Goal: Information Seeking & Learning: Learn about a topic

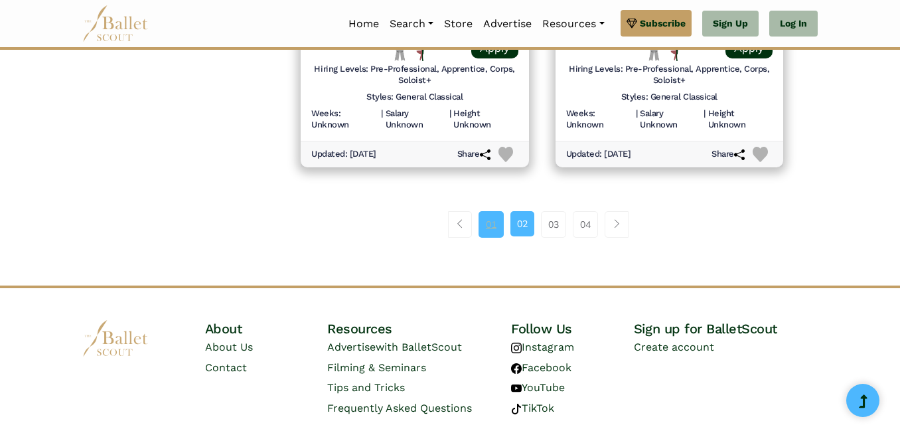
scroll to position [1972, 0]
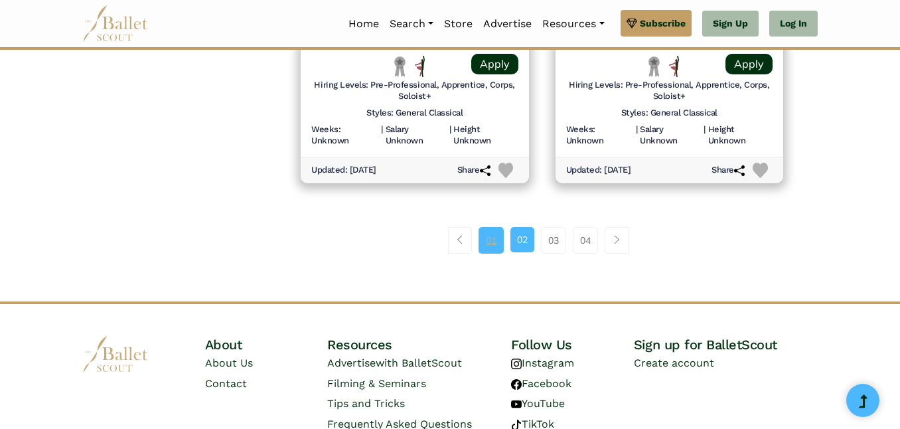
click at [490, 243] on link "01" at bounding box center [491, 240] width 25 height 27
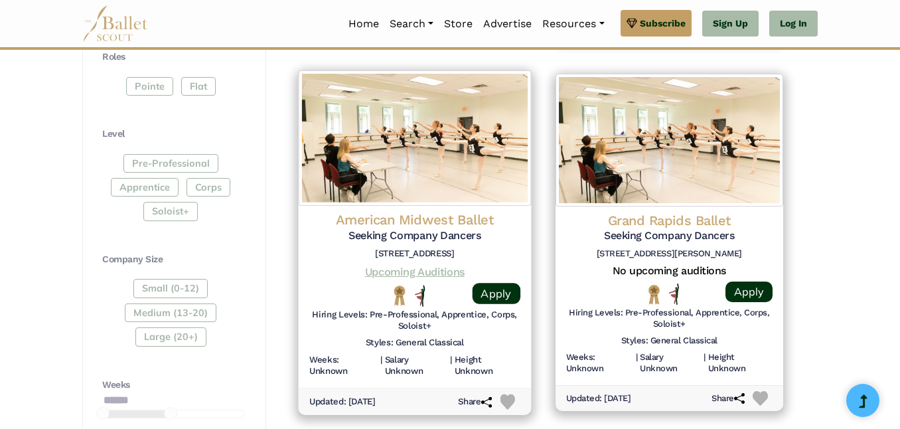
scroll to position [641, 0]
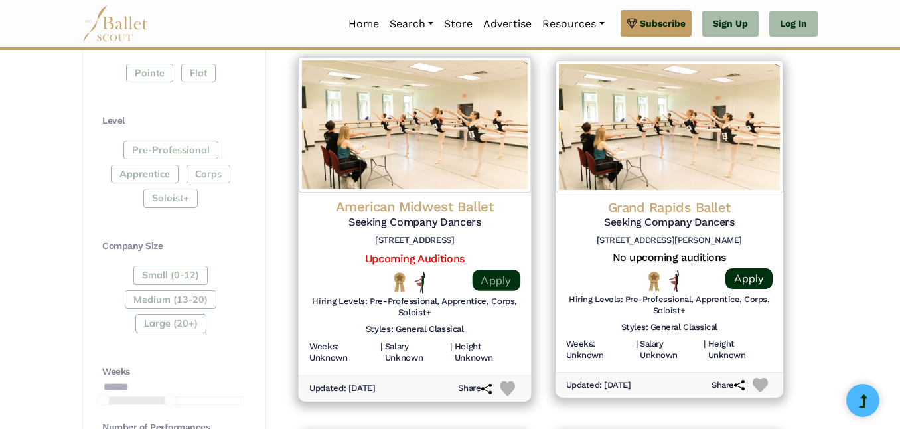
click at [495, 282] on link "Apply" at bounding box center [496, 279] width 48 height 21
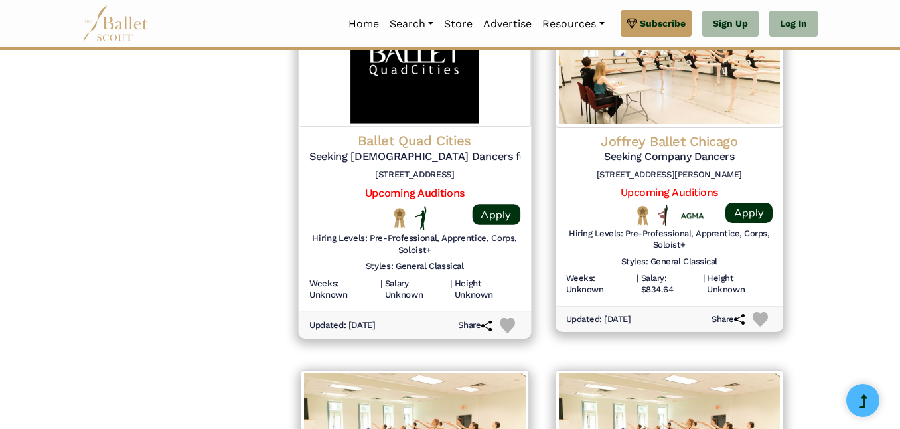
scroll to position [1437, 0]
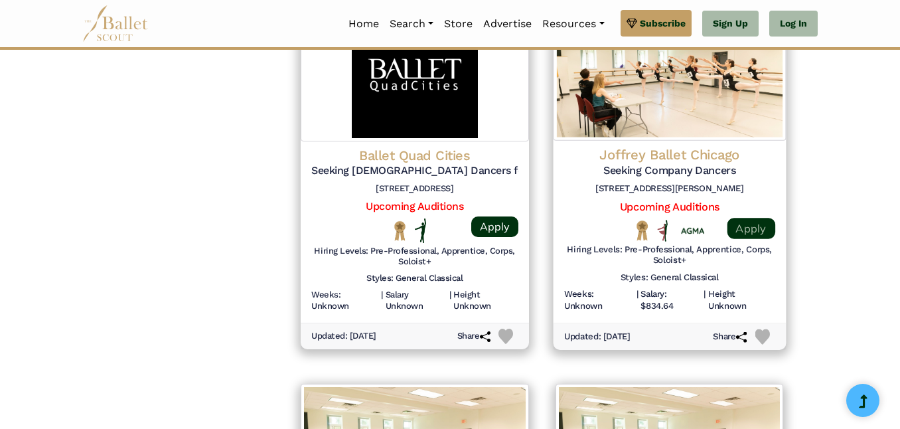
click at [752, 224] on link "Apply" at bounding box center [751, 228] width 48 height 21
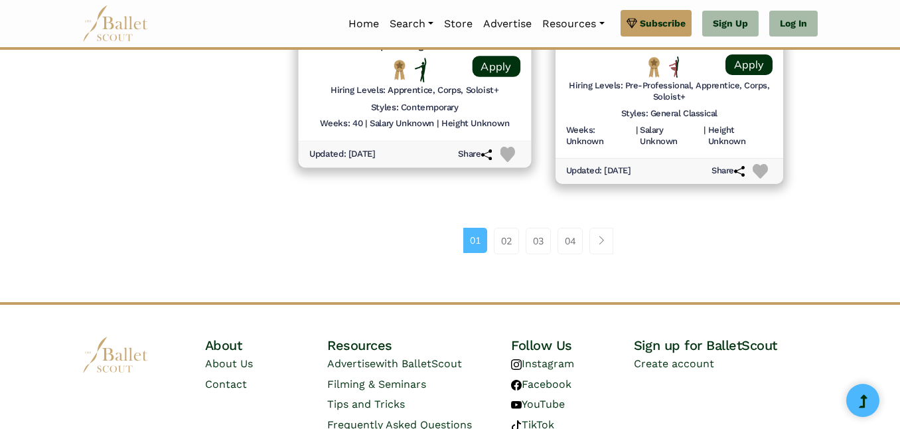
scroll to position [1983, 0]
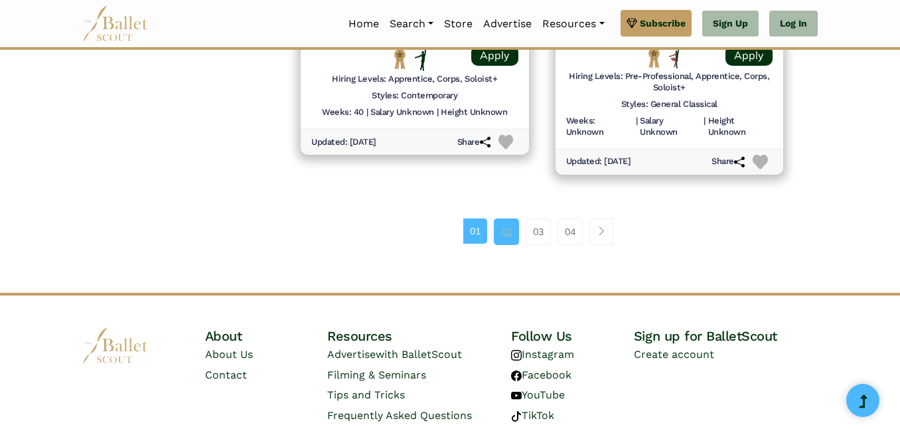
click at [508, 232] on link "02" at bounding box center [506, 231] width 25 height 27
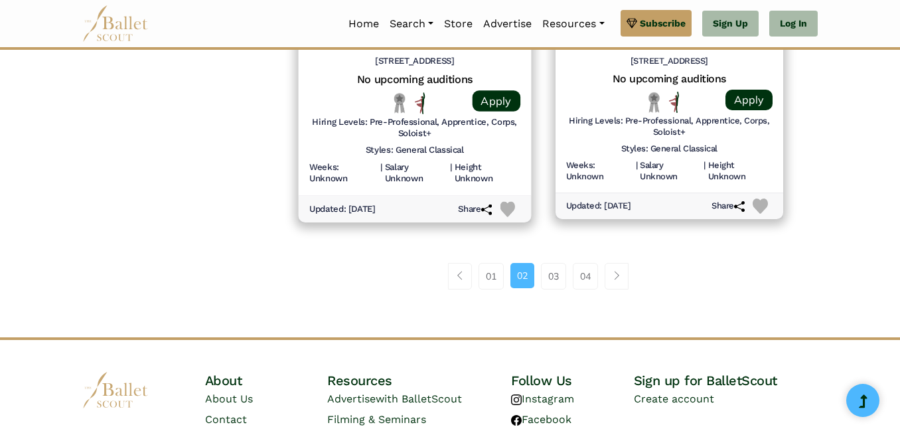
scroll to position [2031, 0]
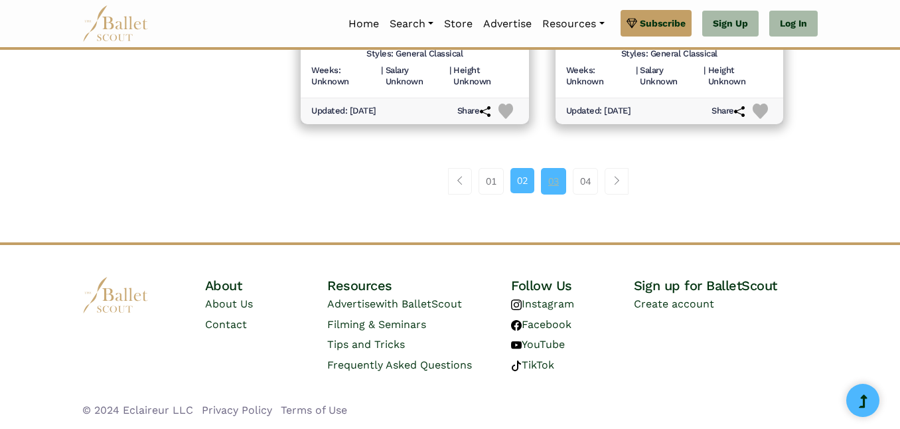
click at [552, 173] on link "03" at bounding box center [553, 181] width 25 height 27
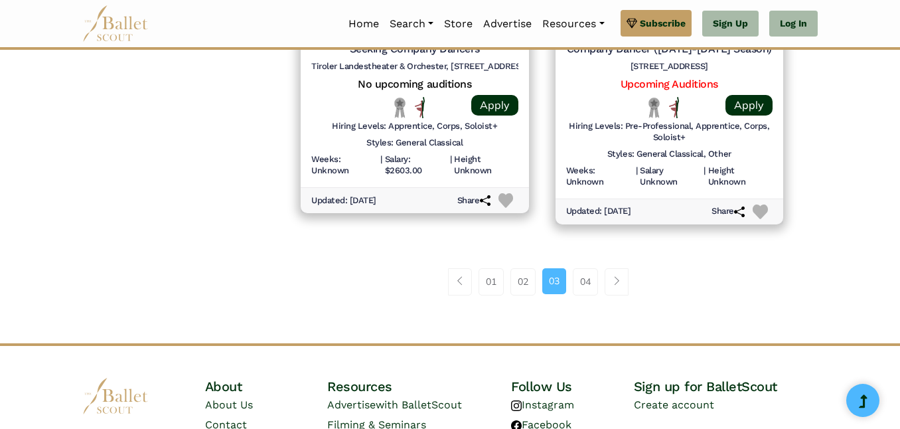
scroll to position [1979, 0]
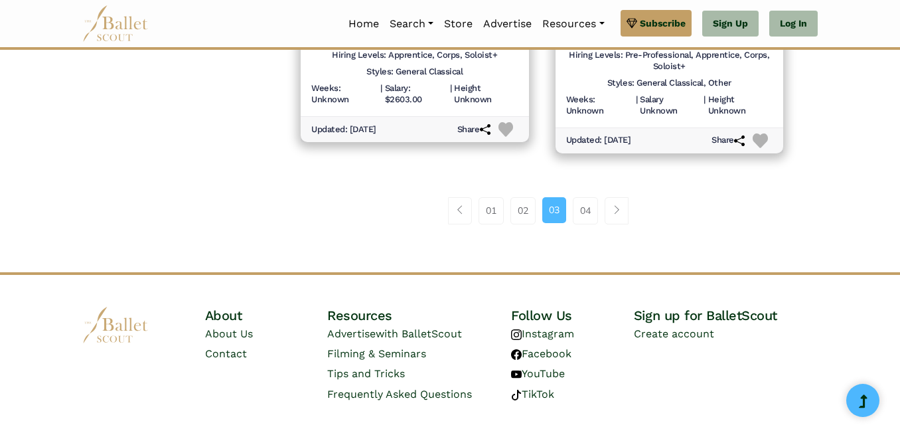
click at [576, 194] on div "01 02 03 04" at bounding box center [541, 215] width 509 height 69
click at [586, 211] on link "04" at bounding box center [585, 210] width 25 height 27
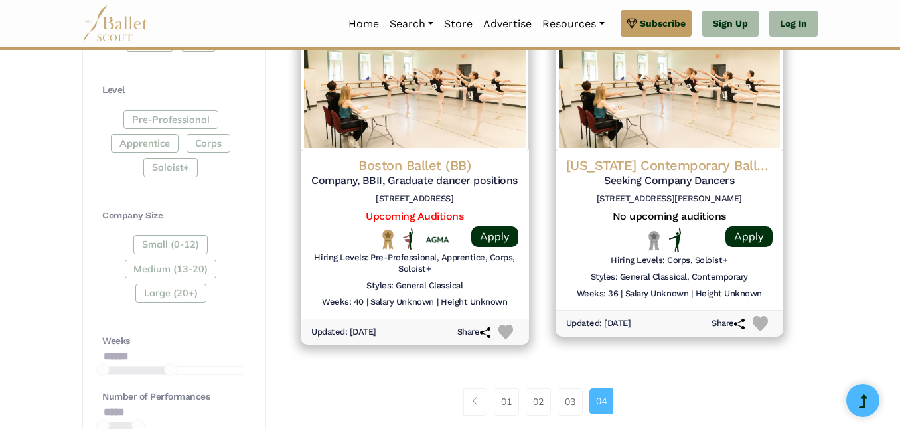
scroll to position [671, 0]
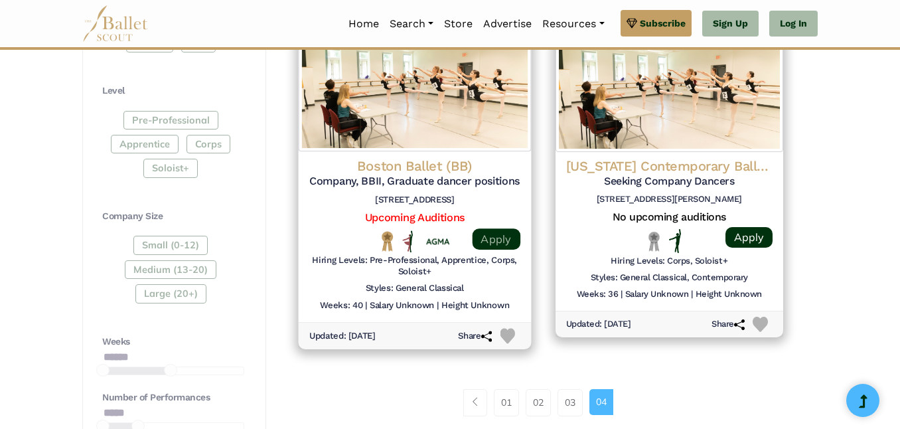
click at [503, 242] on link "Apply" at bounding box center [496, 238] width 48 height 21
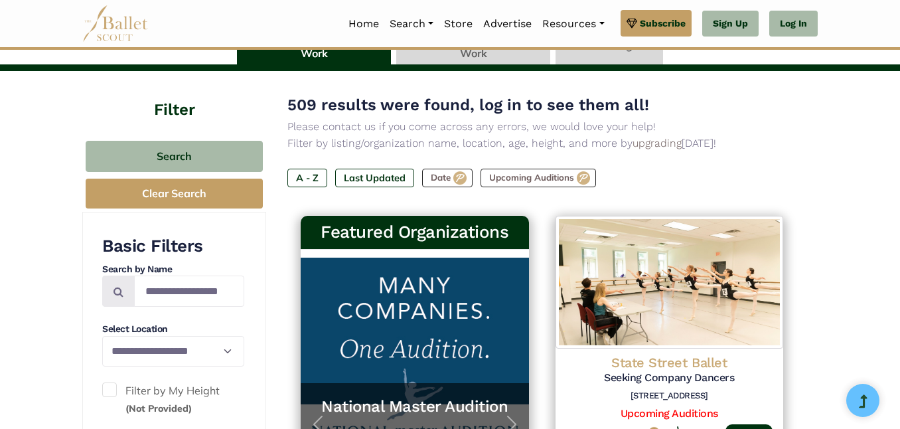
scroll to position [0, 0]
